Goal: Information Seeking & Learning: Learn about a topic

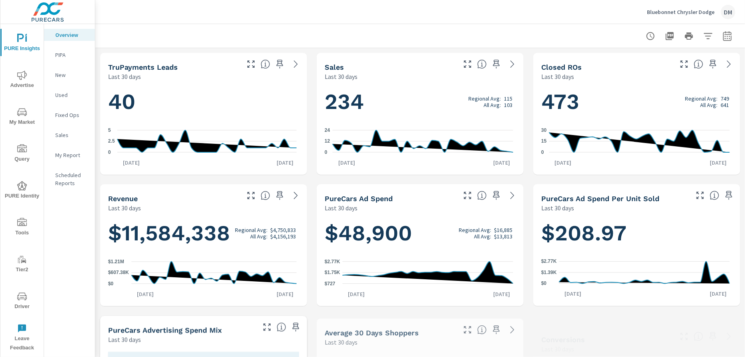
click at [683, 14] on p "Bluebonnet Chrysler Dodge" at bounding box center [681, 11] width 68 height 7
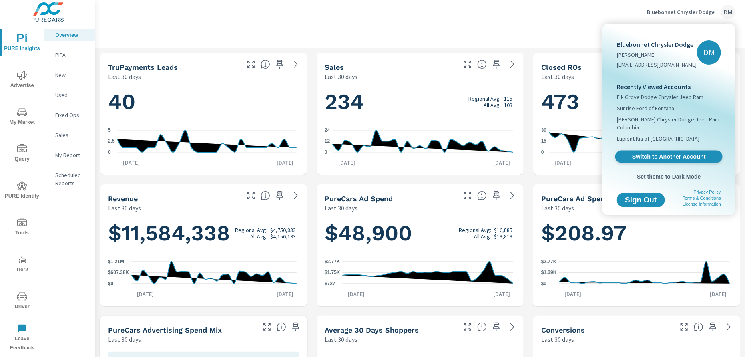
click at [662, 156] on span "Switch to Another Account" at bounding box center [668, 157] width 98 height 8
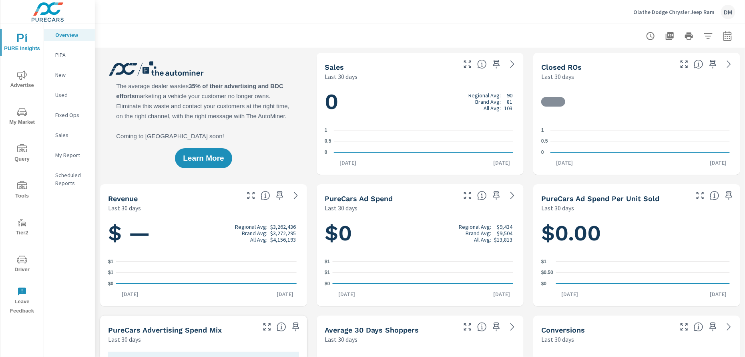
click at [19, 115] on icon "nav menu" at bounding box center [22, 112] width 10 height 8
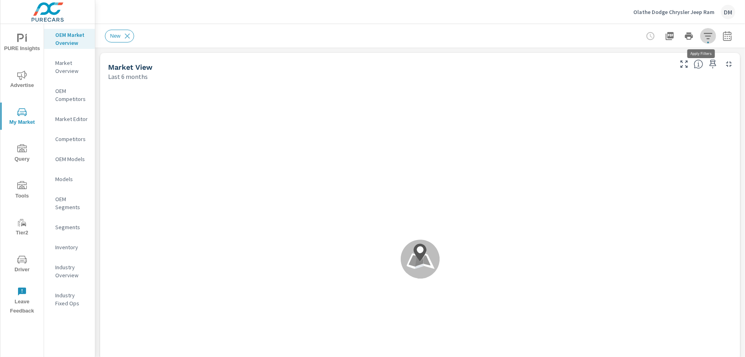
click at [703, 36] on icon "button" at bounding box center [708, 36] width 10 height 10
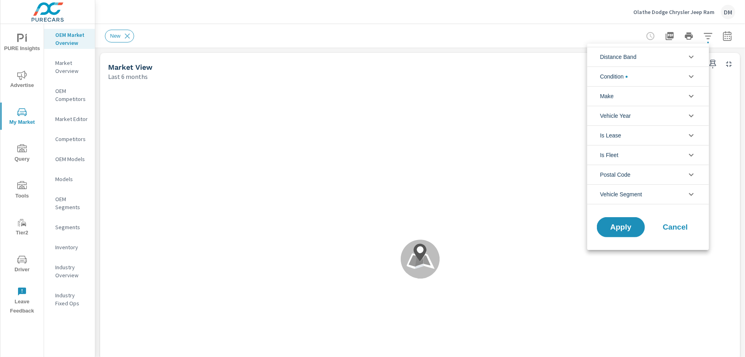
click at [688, 58] on icon "filter options" at bounding box center [691, 57] width 10 height 10
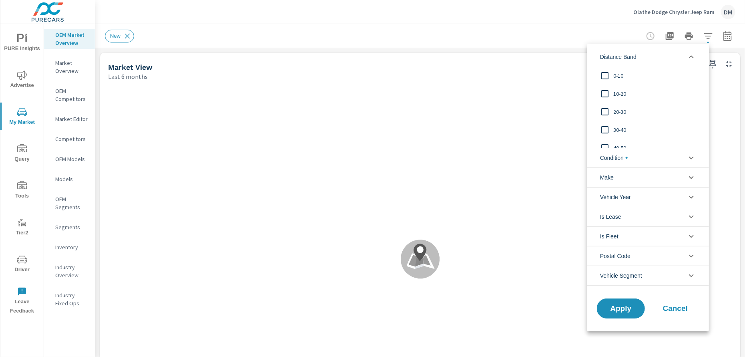
click at [602, 73] on input "filter options" at bounding box center [604, 75] width 17 height 17
click at [604, 92] on input "filter options" at bounding box center [604, 93] width 17 height 17
click at [604, 112] on input "filter options" at bounding box center [604, 111] width 17 height 17
click at [623, 155] on span "Condition" at bounding box center [614, 157] width 28 height 19
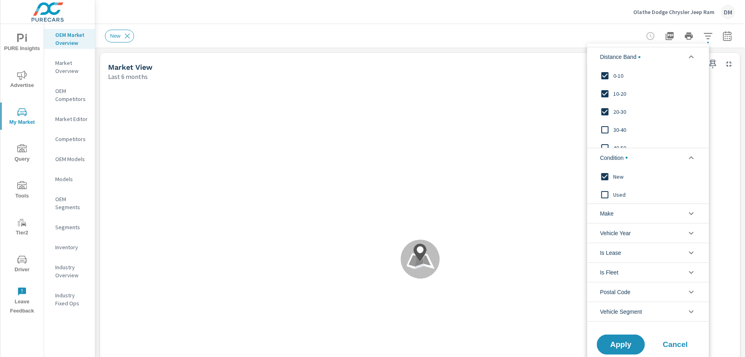
click at [613, 215] on span "Make" at bounding box center [607, 213] width 14 height 19
click at [607, 231] on input "filter options" at bounding box center [604, 231] width 17 height 17
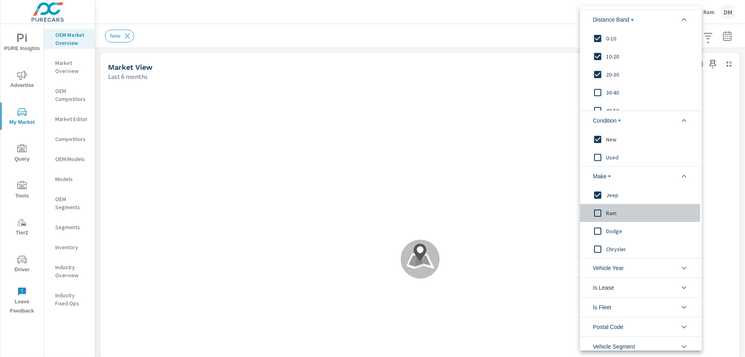
click at [597, 211] on input "filter options" at bounding box center [597, 212] width 17 height 17
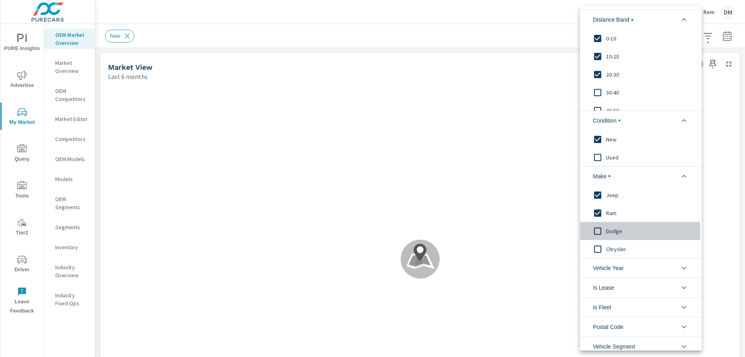
click at [599, 228] on input "filter options" at bounding box center [597, 230] width 17 height 17
click at [597, 248] on input "filter options" at bounding box center [597, 248] width 17 height 17
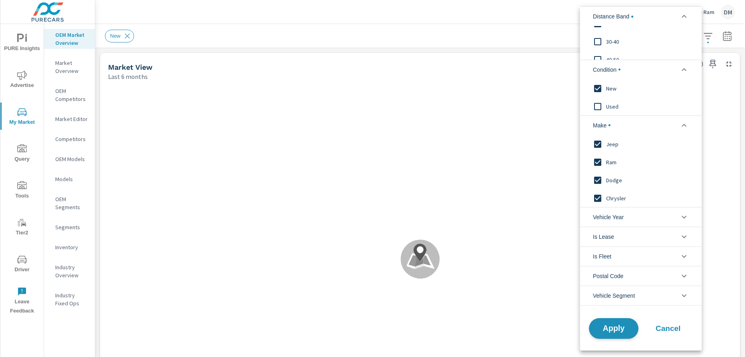
click at [611, 324] on span "Apply" at bounding box center [613, 328] width 33 height 8
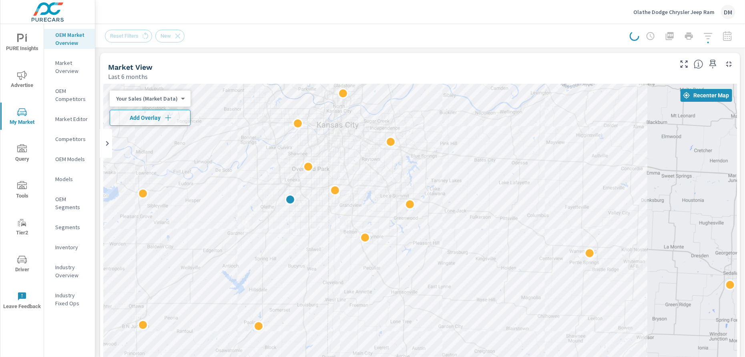
drag, startPoint x: 514, startPoint y: 308, endPoint x: 375, endPoint y: 254, distance: 148.8
click at [375, 254] on div "2" at bounding box center [583, 361] width 596 height 335
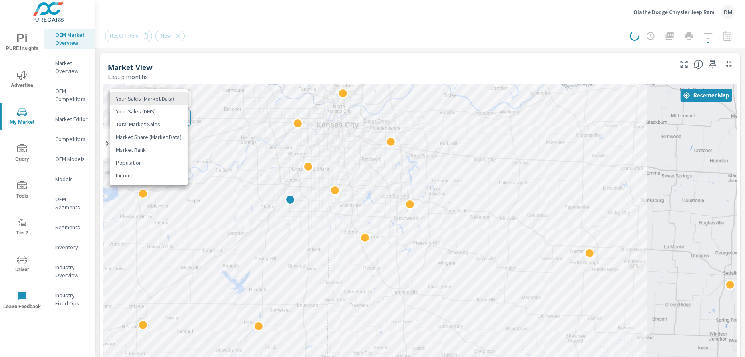
click at [170, 100] on body "PURE Insights Advertise My Market Query Tools Tier2 Driver Leave Feedback OEM M…" at bounding box center [372, 178] width 745 height 357
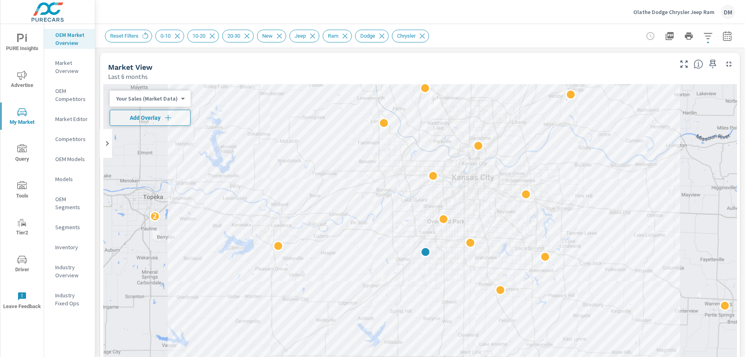
click at [162, 97] on body "PURE Insights Advertise My Market Query Tools Tier2 Driver Leave Feedback OEM M…" at bounding box center [372, 178] width 745 height 357
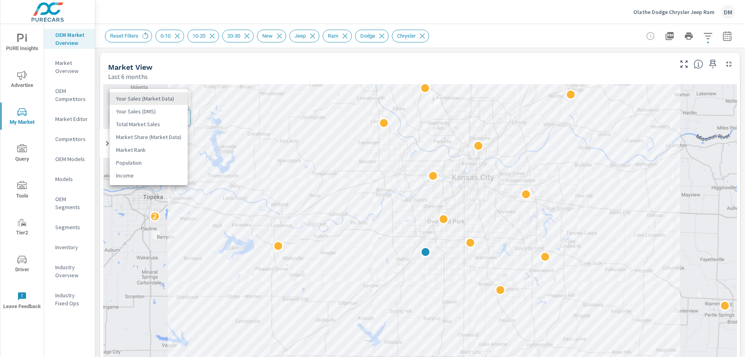
click at [155, 126] on li "Total Market Sales" at bounding box center [149, 124] width 78 height 13
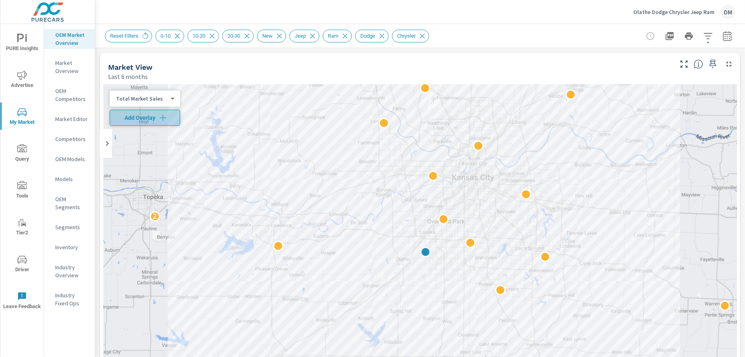
click at [156, 116] on span "Add Overlay" at bounding box center [144, 118] width 63 height 8
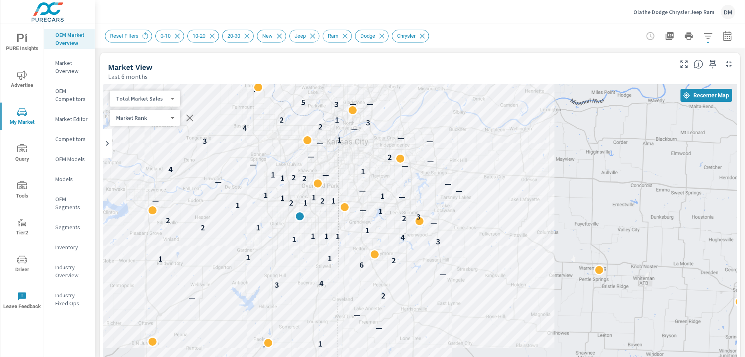
drag, startPoint x: 571, startPoint y: 304, endPoint x: 453, endPoint y: 272, distance: 122.0
click at [703, 36] on icon "button" at bounding box center [708, 36] width 10 height 10
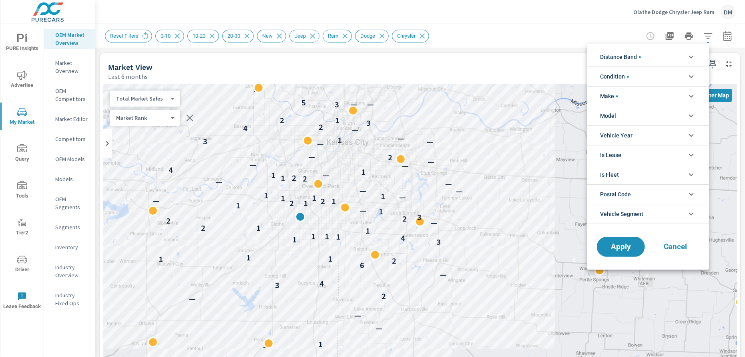
scroll to position [54, 0]
click at [687, 58] on icon "filter options" at bounding box center [691, 57] width 10 height 10
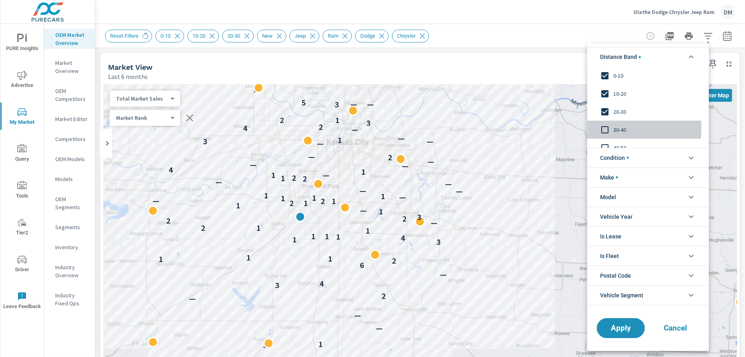
click at [603, 128] on input "filter options" at bounding box center [604, 129] width 17 height 17
click at [625, 329] on span "Apply" at bounding box center [620, 328] width 33 height 8
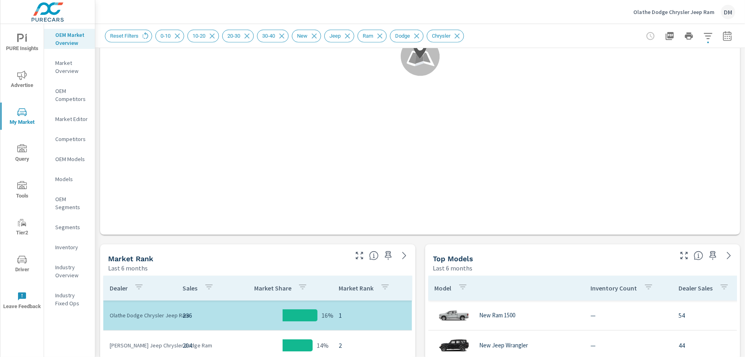
scroll to position [275, 0]
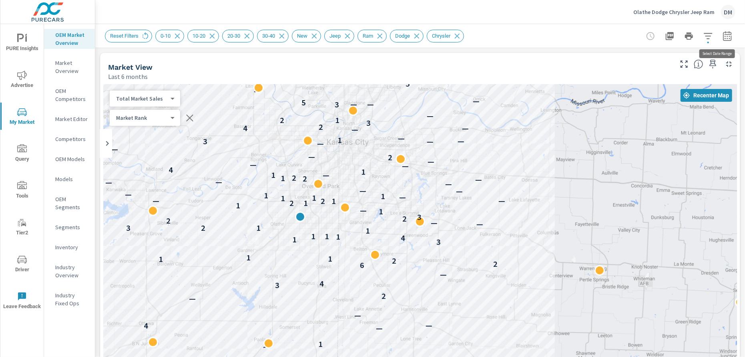
click at [722, 35] on icon "button" at bounding box center [727, 36] width 10 height 10
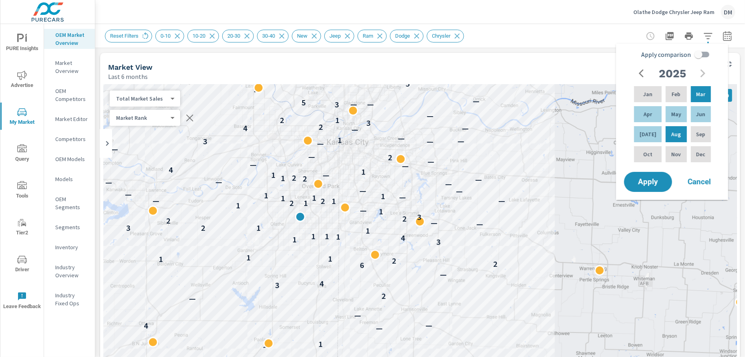
click at [707, 56] on input "Apply comparison" at bounding box center [698, 54] width 46 height 15
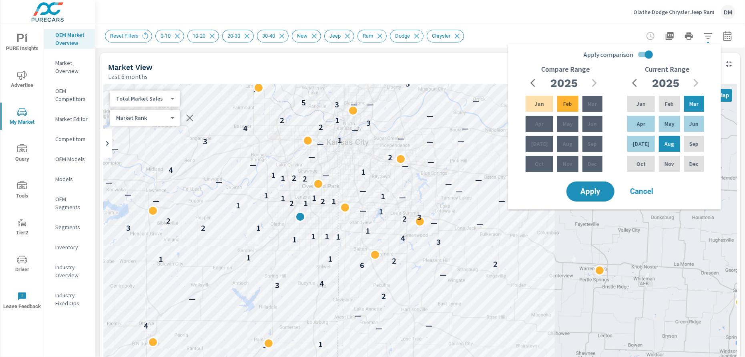
click at [642, 54] on input "Apply comparison" at bounding box center [649, 54] width 46 height 15
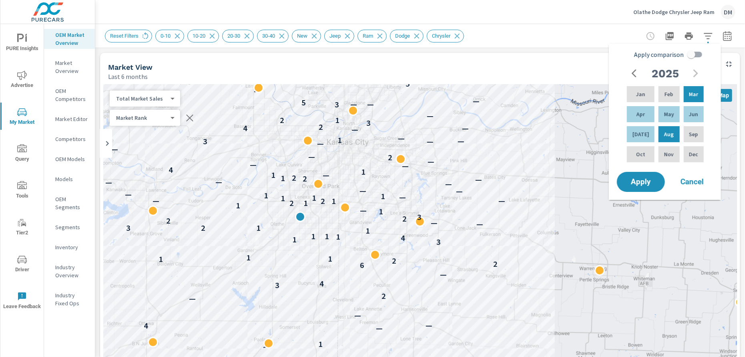
click at [633, 72] on icon "button" at bounding box center [636, 73] width 10 height 10
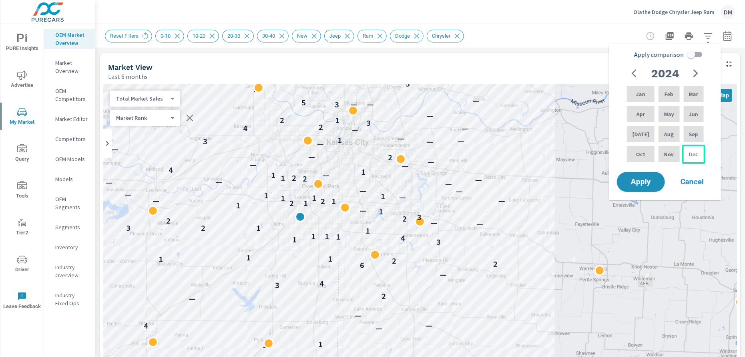
click at [689, 154] on p "Dec" at bounding box center [693, 154] width 9 height 8
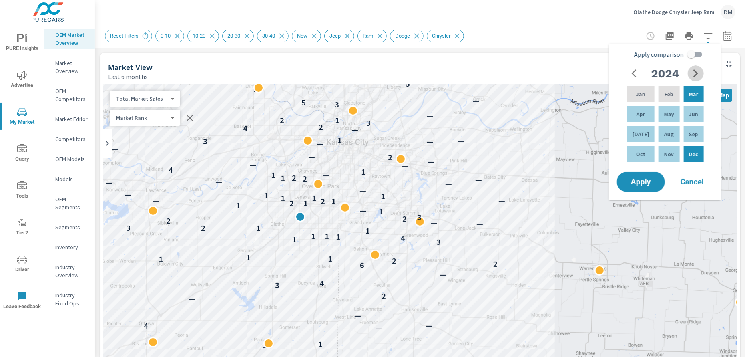
click at [693, 72] on icon "button" at bounding box center [696, 73] width 10 height 10
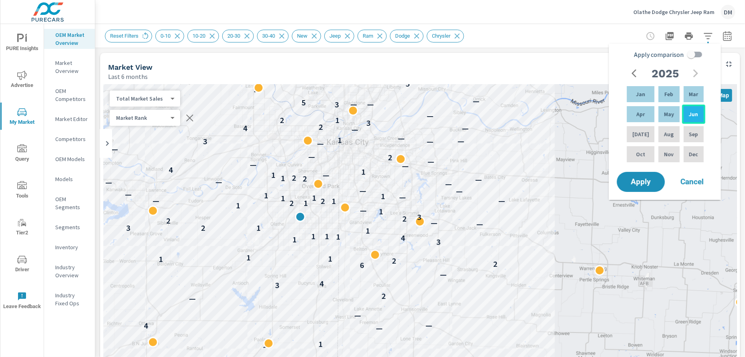
click at [690, 112] on p "Jun" at bounding box center [693, 114] width 9 height 8
click at [698, 54] on input "Apply comparison" at bounding box center [691, 54] width 46 height 15
checkbox input "true"
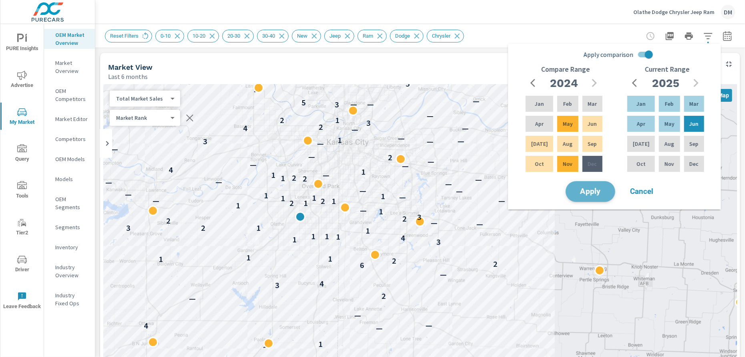
click at [595, 191] on span "Apply" at bounding box center [590, 192] width 33 height 8
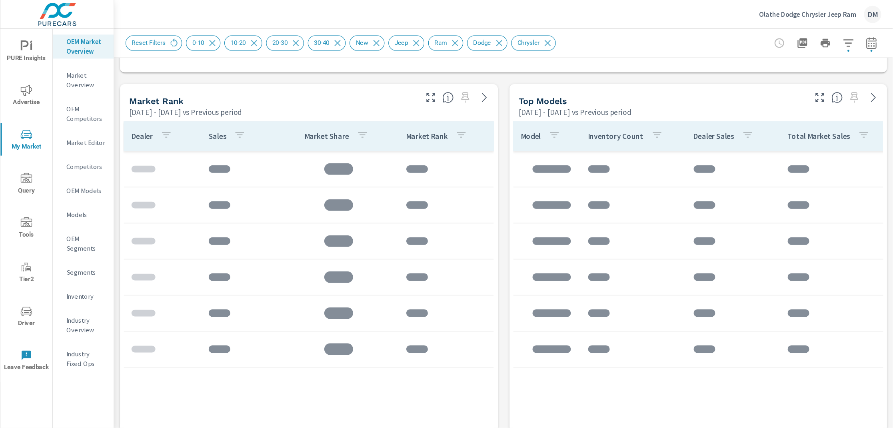
scroll to position [507, 0]
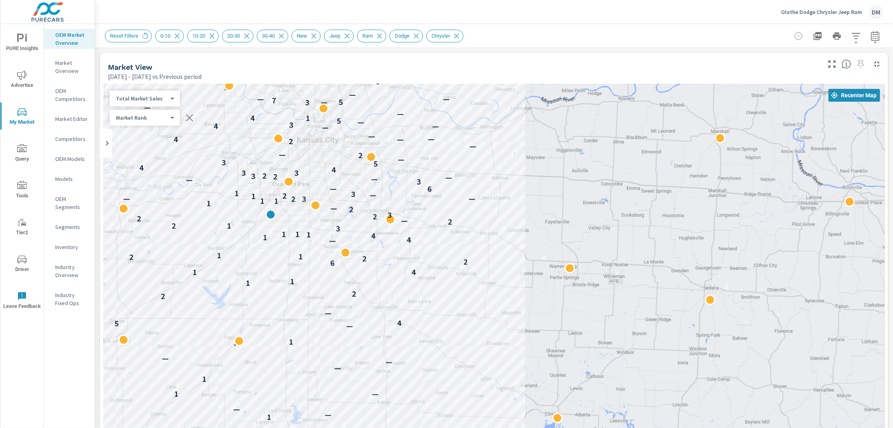
drag, startPoint x: 613, startPoint y: 359, endPoint x: 508, endPoint y: 302, distance: 119.6
click at [511, 294] on div "2 1 — — 1 — 1 — — — 1 1 — 5 4 — 2 2 1 1 1 4 6 2 2 2 1 1 — 4 1 4 1 1 1 3 1 2 2 2…" at bounding box center [689, 411] width 596 height 335
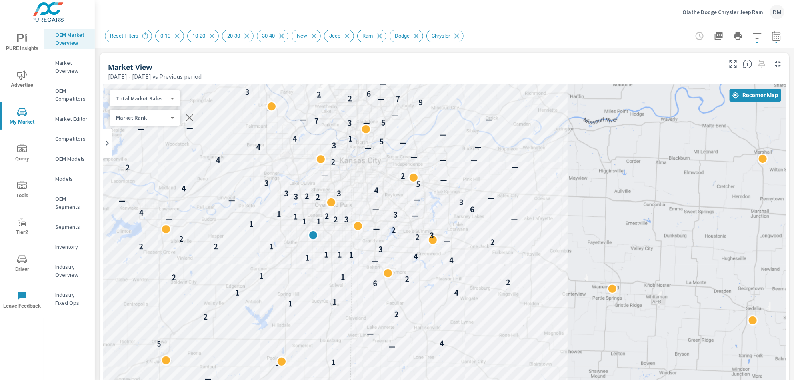
drag, startPoint x: 486, startPoint y: 216, endPoint x: 531, endPoint y: 246, distance: 54.7
click at [536, 246] on div "2 1 — — 1 — 1 — — — 1 1 — 5 4 — 2 2 1 1 1 4 6 2 2 2 1 1 — 4 1 4 1 1 1 3 1 2 2 2…" at bounding box center [444, 306] width 683 height 445
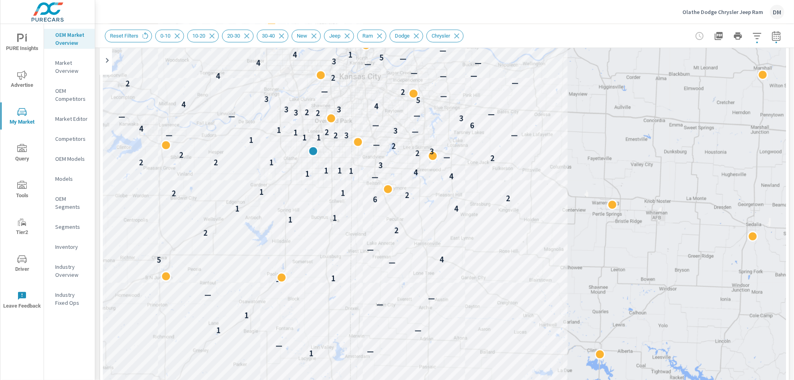
scroll to position [90, 0]
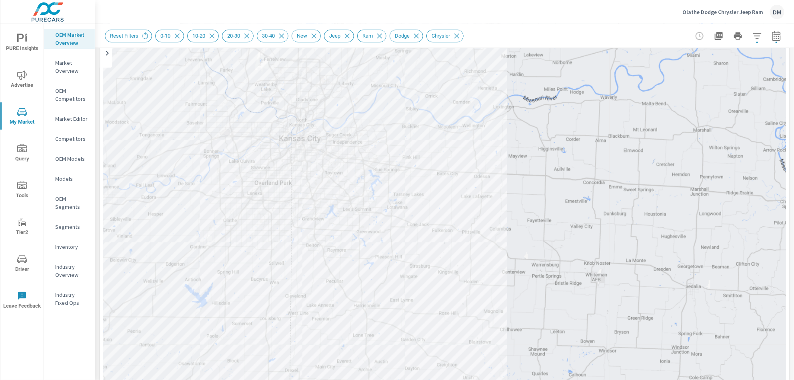
drag, startPoint x: 349, startPoint y: 262, endPoint x: 240, endPoint y: 261, distance: 108.4
click at [288, 331] on div "2 1 — — 1 — 1 — — — 1 1 — 5 4 — 2 2 1 1 1 4 6 2 2 2 1 1 — 4 1 4 1 1 1 3 1 2 2 2…" at bounding box center [444, 216] width 683 height 445
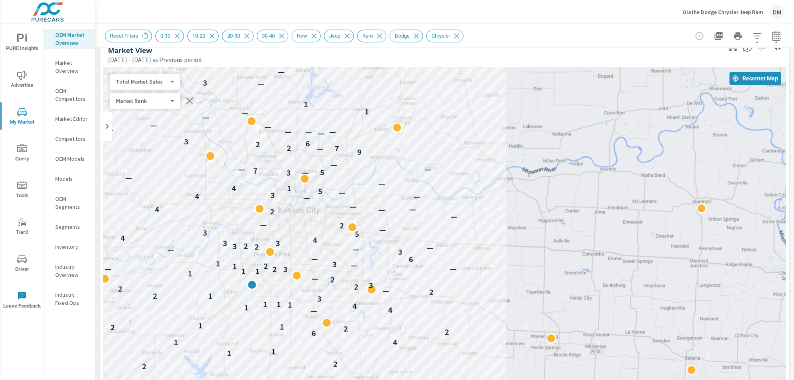
scroll to position [14, 0]
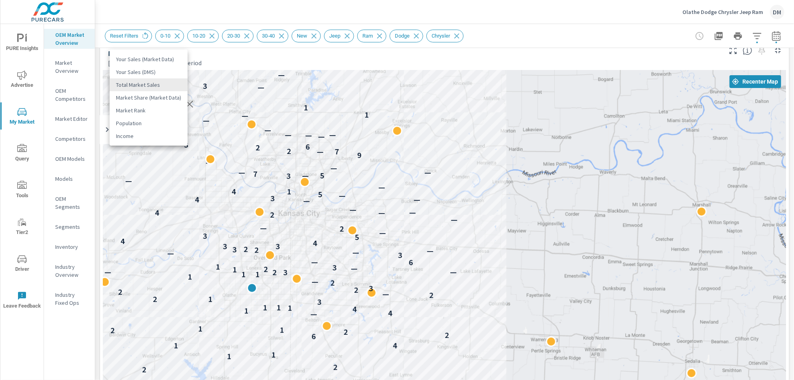
click at [169, 81] on body "PURE Insights Advertise My Market Query Tools Tier2 Driver Leave Feedback OEM M…" at bounding box center [397, 190] width 794 height 380
click at [148, 72] on li "Your Sales (DMS)" at bounding box center [149, 72] width 78 height 13
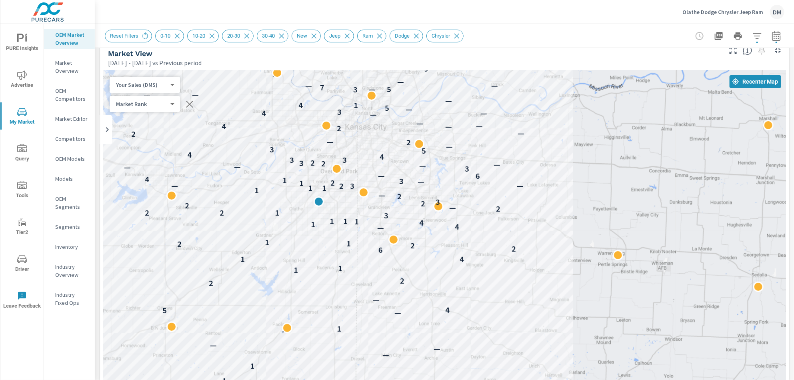
drag, startPoint x: 524, startPoint y: 280, endPoint x: 591, endPoint y: 192, distance: 111.1
click at [591, 192] on div "2 1 — — 1 — 1 — — — 1 1 — 5 4 — 2 2 1 1 1 4 6 2 2 2 1 1 — 4 1 4 1 1 1 3 1 2 2 2…" at bounding box center [444, 292] width 683 height 445
click at [162, 106] on body "PURE Insights Advertise My Market Query Tools Tier2 Driver Leave Feedback OEM M…" at bounding box center [397, 190] width 794 height 380
click at [336, 55] on div at bounding box center [397, 190] width 794 height 380
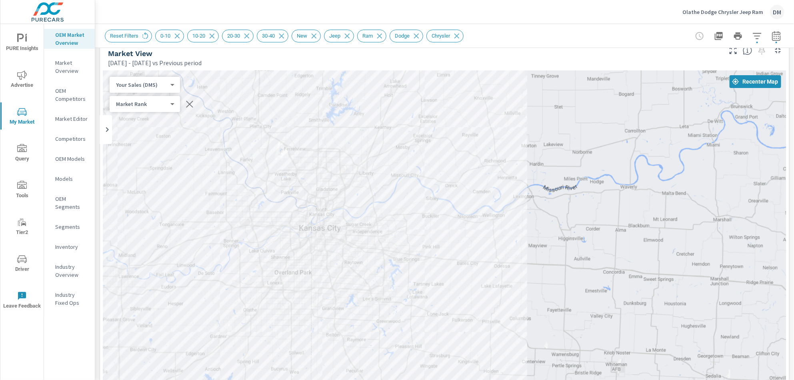
drag, startPoint x: 539, startPoint y: 173, endPoint x: 555, endPoint y: 230, distance: 59.5
click at [512, 256] on div "2 1 — — 1 — 1 — — — 1 1 — 5 4 — 2 2 1 1 1 4 6 2 2 2 1 1 — 4 1 4 1 1 1 3 1 2 2 2…" at bounding box center [444, 292] width 683 height 445
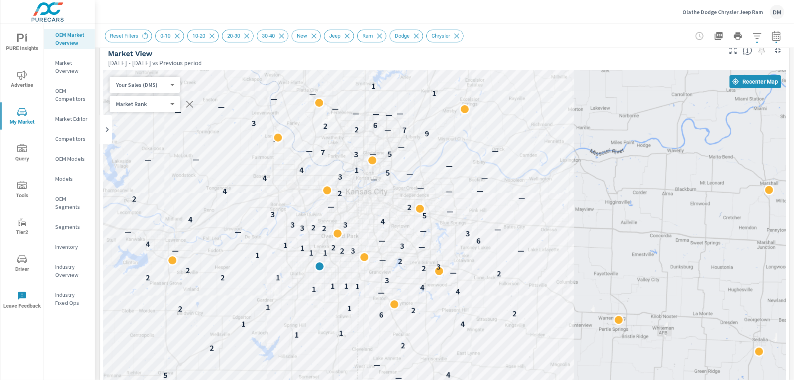
click at [744, 36] on icon "button" at bounding box center [777, 36] width 10 height 10
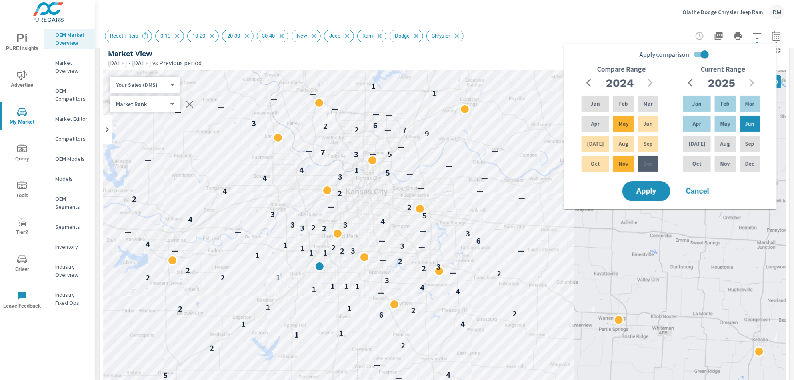
click at [696, 53] on input "Apply comparison" at bounding box center [705, 54] width 46 height 15
checkbox input "false"
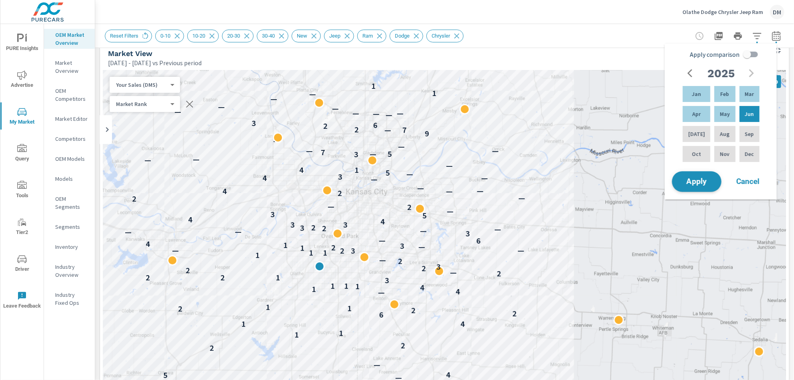
click at [686, 180] on span "Apply" at bounding box center [697, 182] width 33 height 8
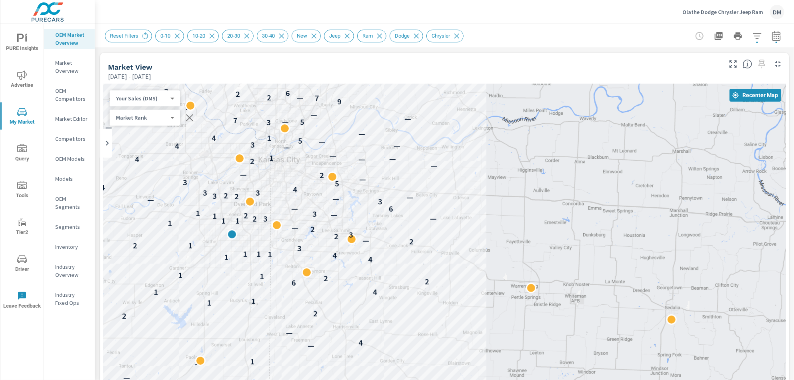
drag, startPoint x: 384, startPoint y: 185, endPoint x: 397, endPoint y: 267, distance: 83.4
click at [298, 200] on div "1 — — 1 — 1 — — — 1 1 — 5 4 — 2 2 1 1 1 4 6 2 2 2 1 1 4 1 4 1 1 1 3 1 2 2 2 — 2…" at bounding box center [444, 246] width 683 height 325
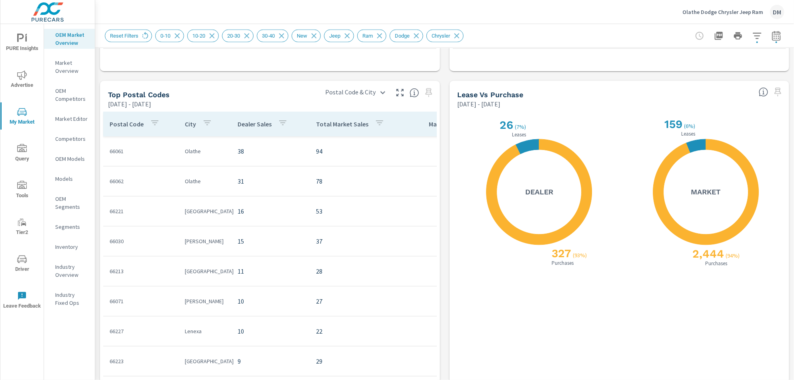
scroll to position [686, 0]
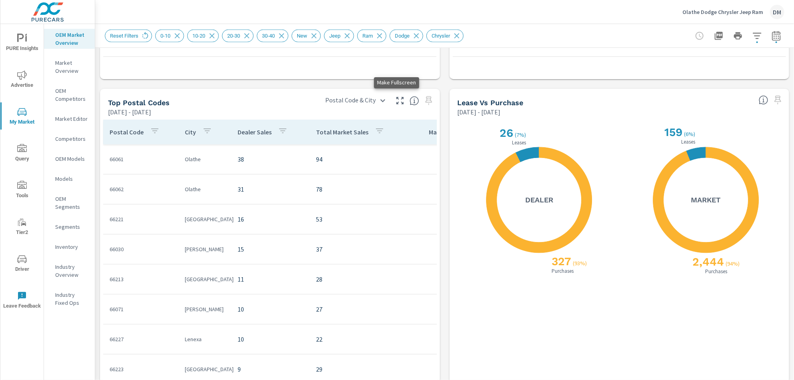
click at [397, 99] on icon "button" at bounding box center [400, 101] width 10 height 10
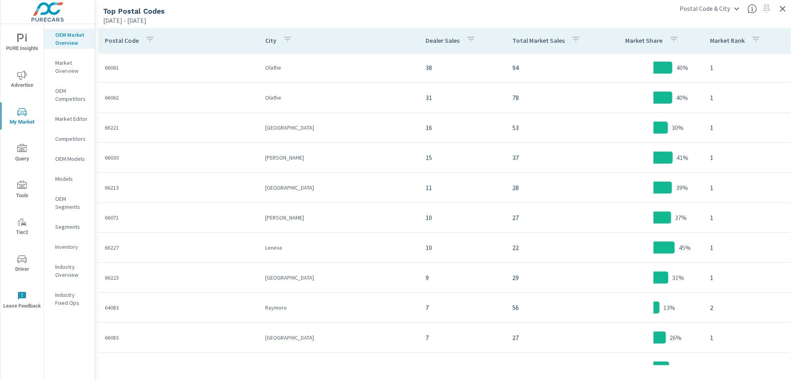
click at [573, 42] on icon "button" at bounding box center [576, 39] width 7 height 5
click at [479, 32] on div at bounding box center [397, 190] width 794 height 380
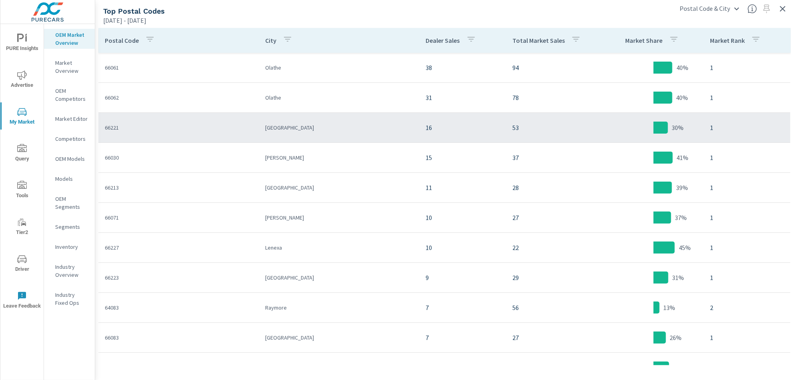
scroll to position [106, 0]
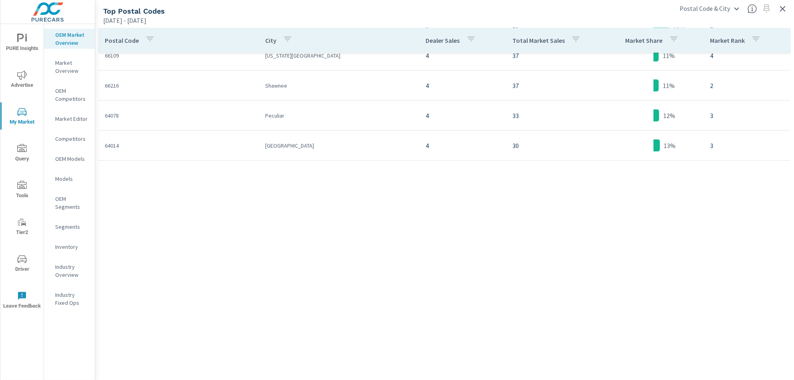
scroll to position [27, 0]
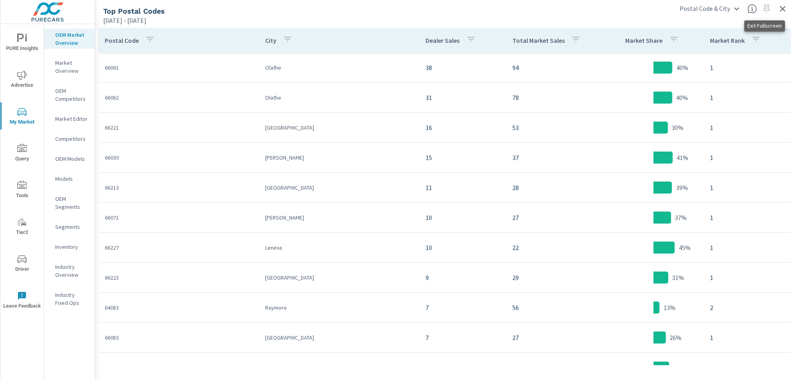
click at [744, 8] on icon "button" at bounding box center [783, 9] width 10 height 10
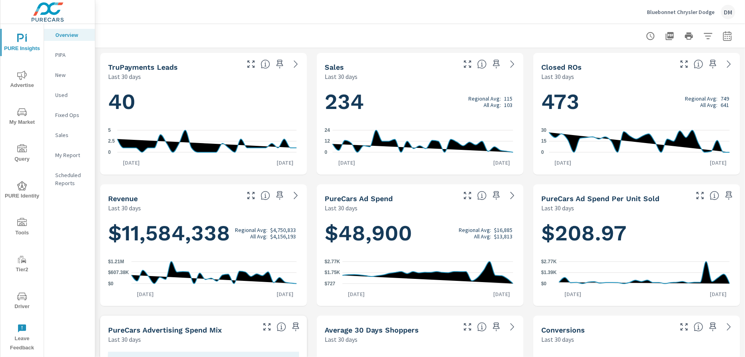
click at [18, 113] on icon "nav menu" at bounding box center [22, 112] width 10 height 10
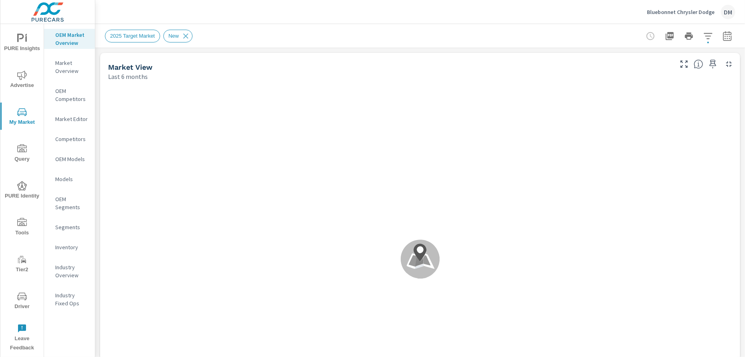
click at [68, 249] on p "Inventory" at bounding box center [71, 247] width 33 height 8
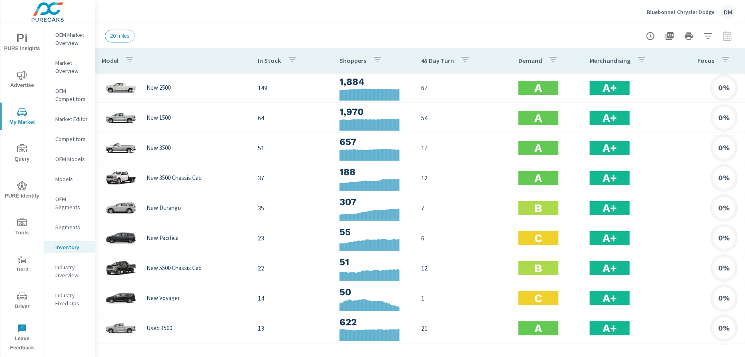
click at [707, 37] on icon "button" at bounding box center [708, 36] width 10 height 10
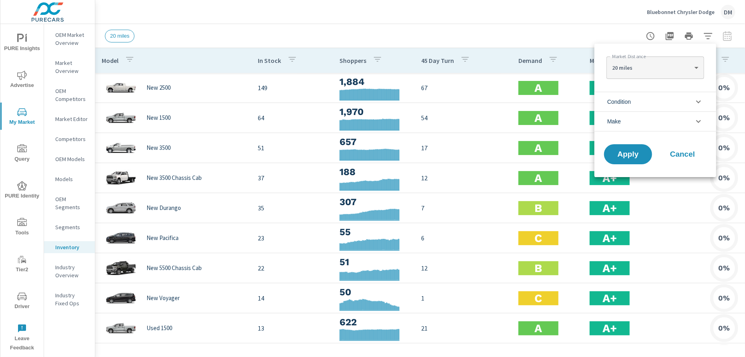
click at [722, 60] on div at bounding box center [372, 178] width 745 height 357
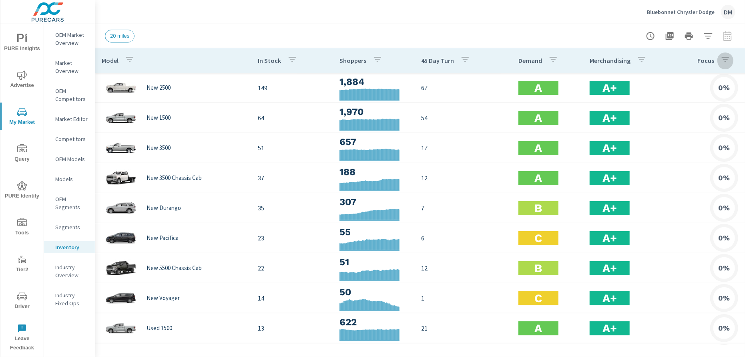
click at [723, 60] on icon "button" at bounding box center [724, 59] width 7 height 5
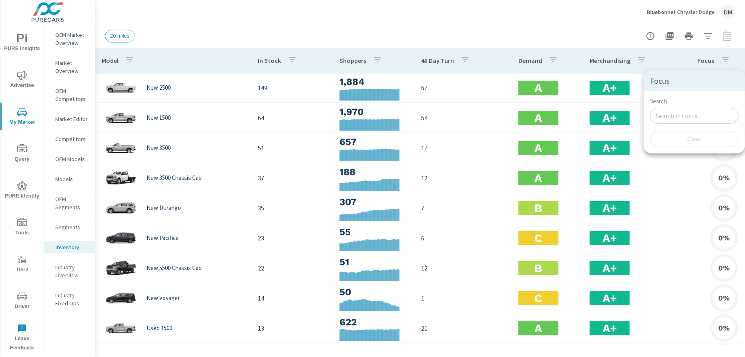
click at [680, 66] on div at bounding box center [372, 178] width 745 height 357
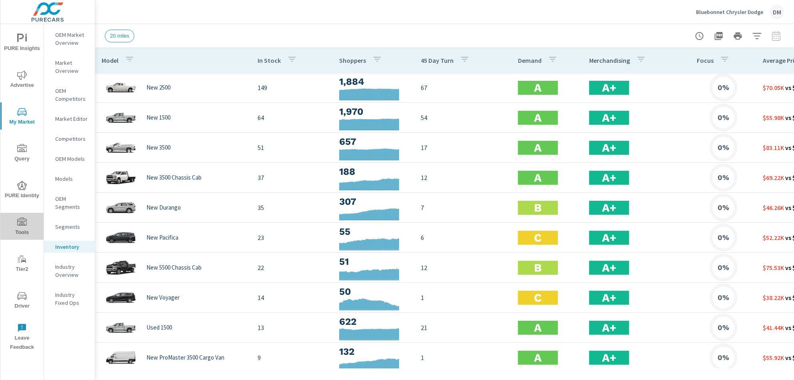
click at [21, 227] on icon "nav menu" at bounding box center [22, 223] width 10 height 10
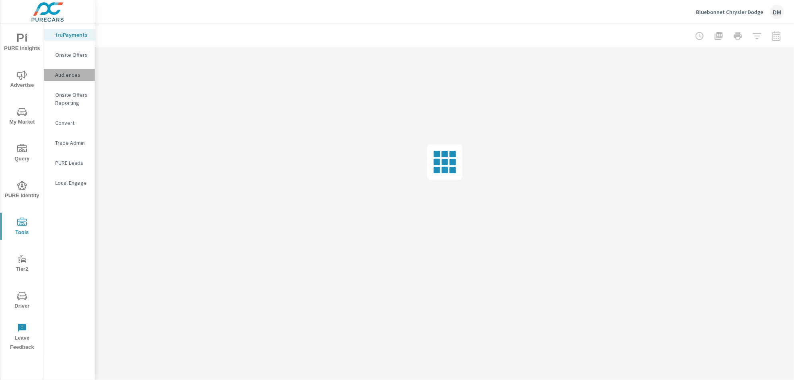
click at [68, 76] on p "Audiences" at bounding box center [71, 75] width 33 height 8
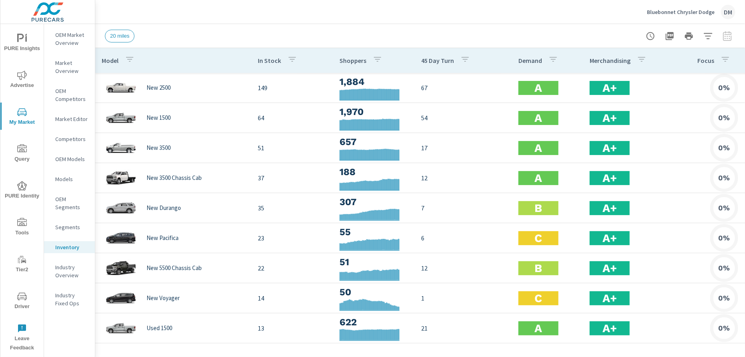
click at [18, 42] on icon "nav menu" at bounding box center [22, 39] width 10 height 10
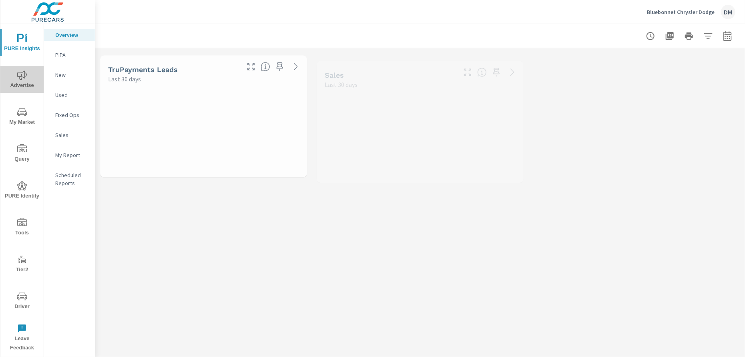
click at [18, 81] on span "Advertise" at bounding box center [22, 80] width 38 height 20
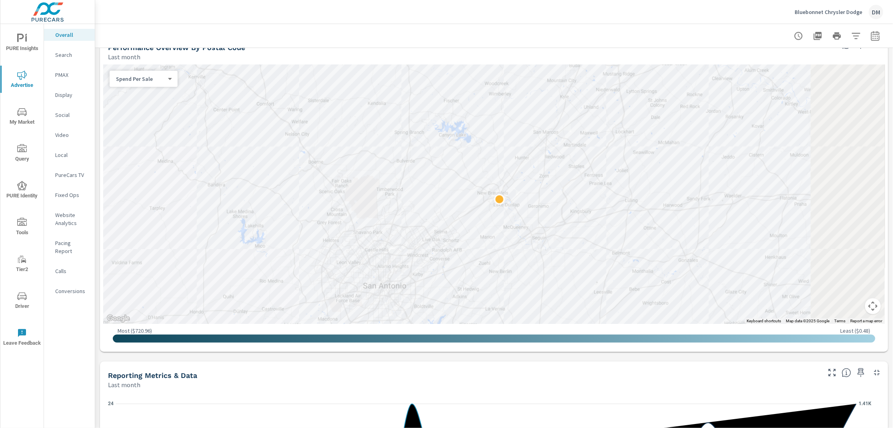
scroll to position [30, 0]
